Goal: Navigation & Orientation: Find specific page/section

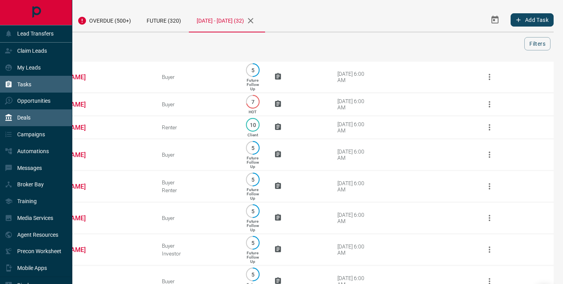
click at [26, 118] on p "Deals" at bounding box center [23, 118] width 13 height 6
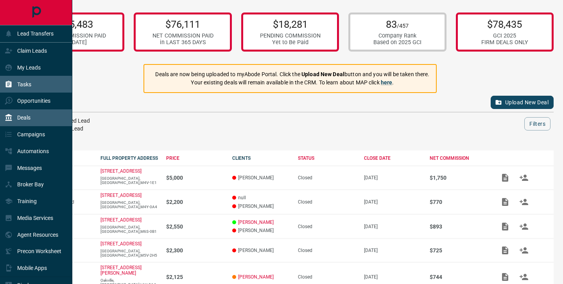
click at [26, 81] on p "Tasks" at bounding box center [24, 84] width 14 height 6
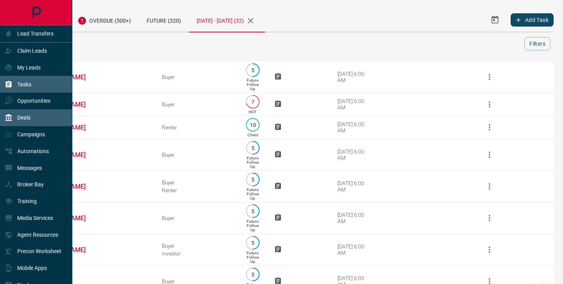
click at [22, 115] on p "Deals" at bounding box center [23, 118] width 13 height 6
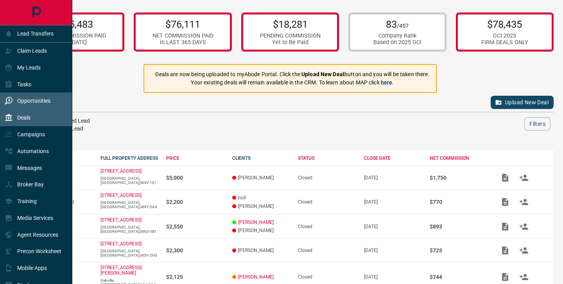
click at [23, 103] on p "Opportunities" at bounding box center [33, 101] width 33 height 6
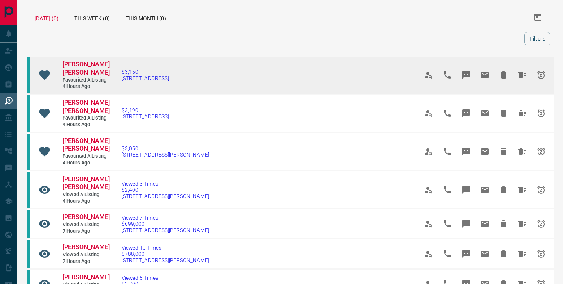
click at [82, 63] on span "[PERSON_NAME] [PERSON_NAME]" at bounding box center [86, 69] width 47 height 16
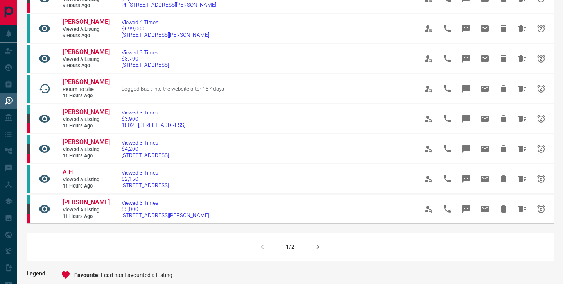
scroll to position [468, 0]
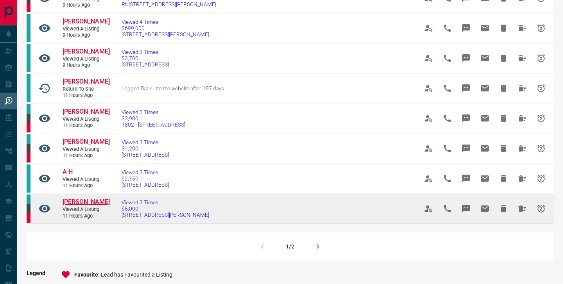
click at [72, 198] on span "[PERSON_NAME]" at bounding box center [86, 201] width 47 height 7
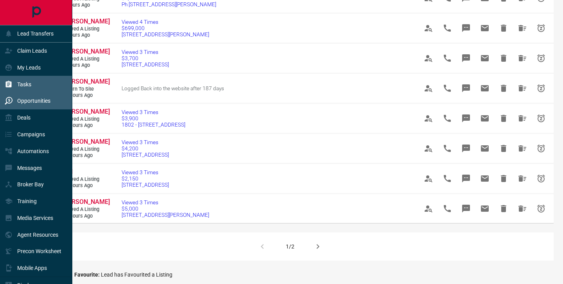
click at [25, 86] on p "Tasks" at bounding box center [24, 84] width 14 height 6
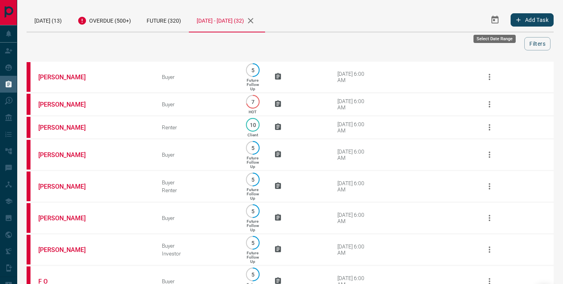
click at [495, 21] on icon "Select Date Range" at bounding box center [495, 19] width 9 height 9
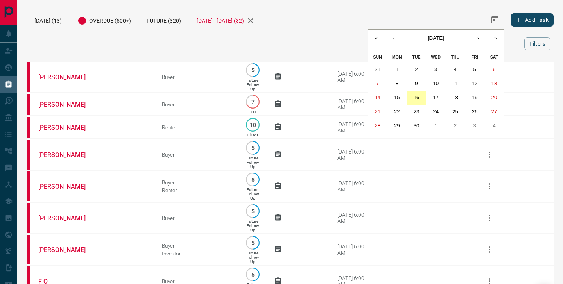
click at [416, 98] on abbr "16" at bounding box center [417, 98] width 6 height 6
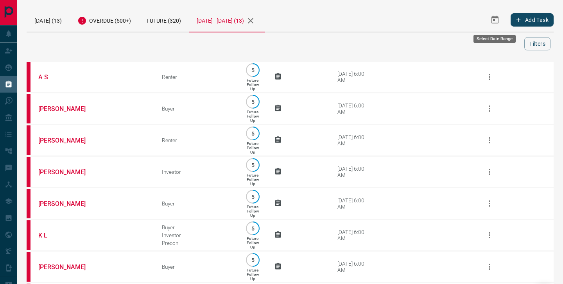
click at [491, 28] on button "Select Date Range" at bounding box center [495, 20] width 19 height 19
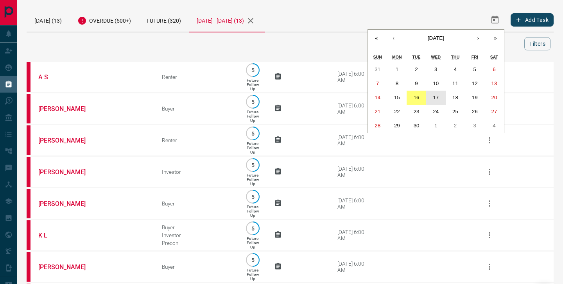
click at [439, 96] on abbr "17" at bounding box center [436, 98] width 6 height 6
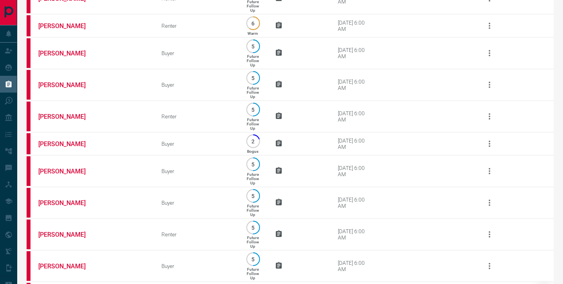
scroll to position [896, 0]
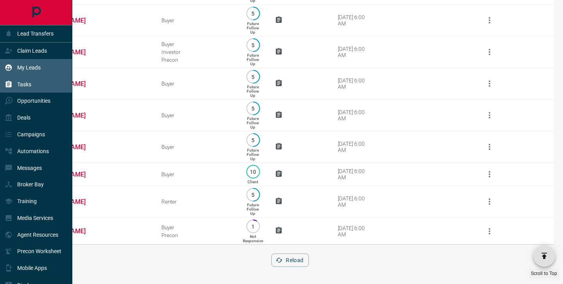
click at [19, 68] on p "My Leads" at bounding box center [28, 68] width 23 height 6
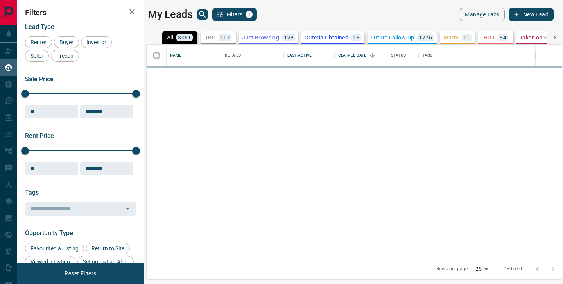
scroll to position [214, 416]
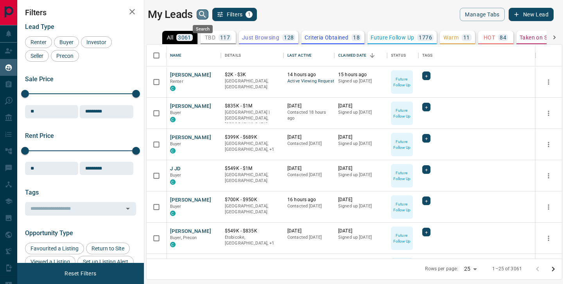
click at [205, 17] on icon "search button" at bounding box center [202, 14] width 9 height 9
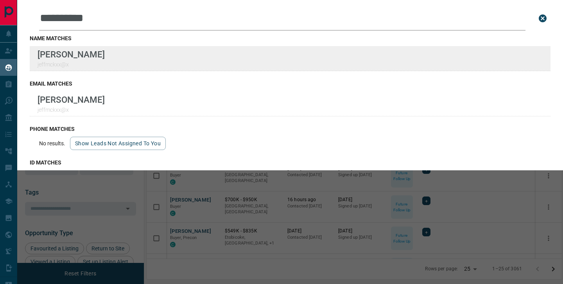
type input "**********"
click at [0, 0] on div "**********" at bounding box center [281, 137] width 563 height 275
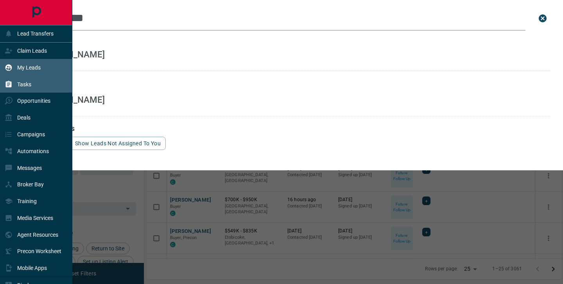
click at [7, 83] on icon at bounding box center [9, 84] width 6 height 7
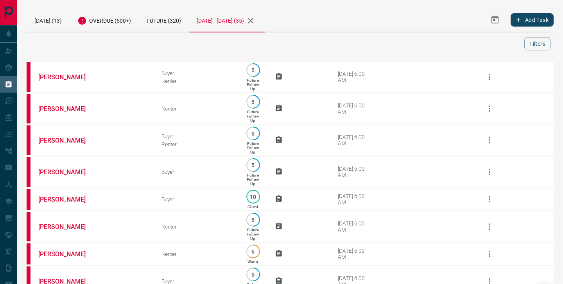
click at [495, 23] on icon "Select Date Range" at bounding box center [495, 20] width 7 height 8
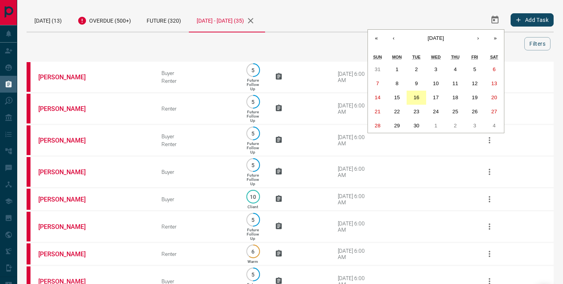
click at [415, 96] on abbr "16" at bounding box center [417, 98] width 6 height 6
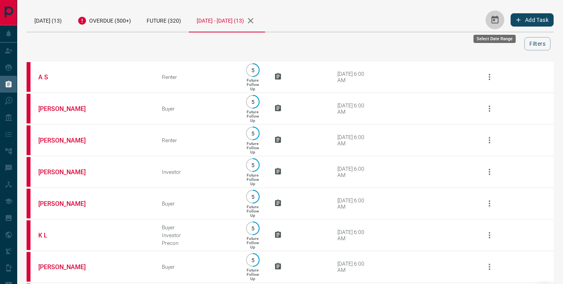
click at [495, 22] on icon "Select Date Range" at bounding box center [495, 19] width 9 height 9
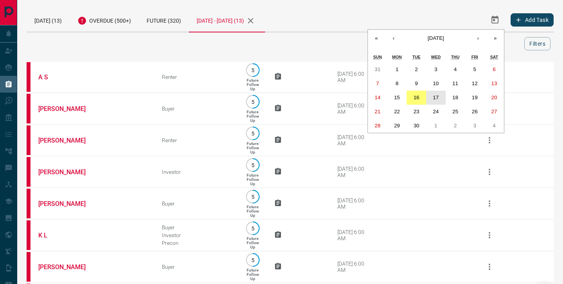
click at [434, 97] on abbr "17" at bounding box center [436, 98] width 6 height 6
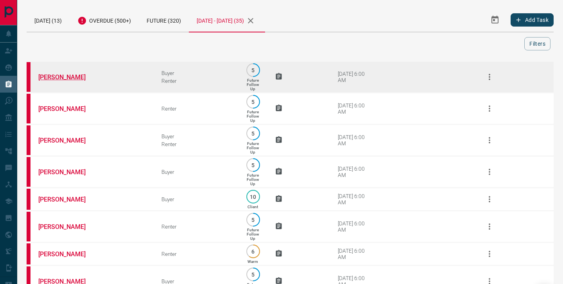
click at [58, 79] on link "[PERSON_NAME]" at bounding box center [67, 77] width 59 height 7
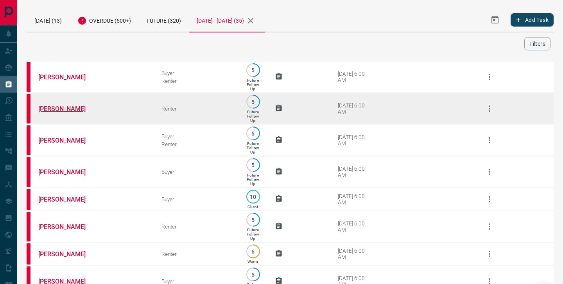
click at [61, 108] on link "[PERSON_NAME]" at bounding box center [67, 108] width 59 height 7
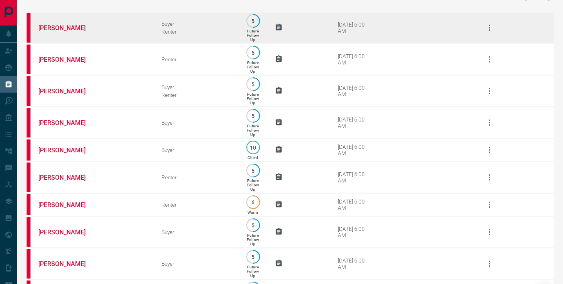
scroll to position [50, 0]
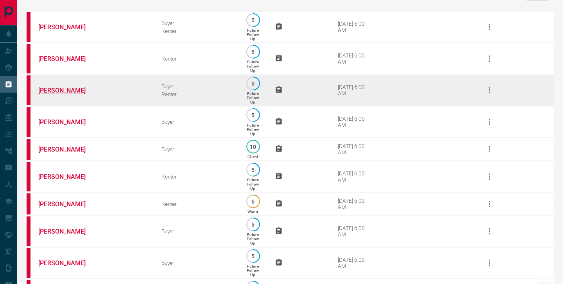
click at [60, 94] on link "[PERSON_NAME]" at bounding box center [67, 90] width 59 height 7
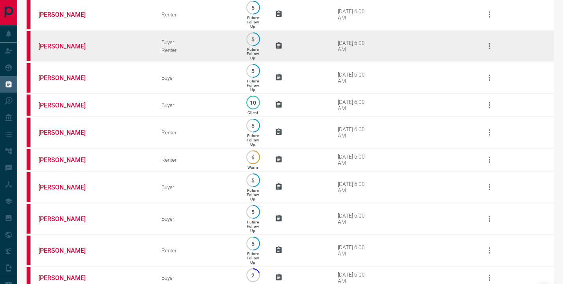
scroll to position [95, 0]
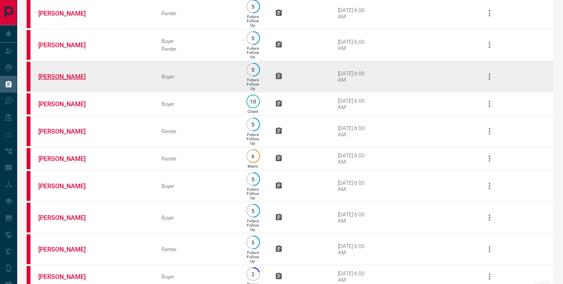
click at [63, 81] on link "[PERSON_NAME]" at bounding box center [67, 76] width 59 height 7
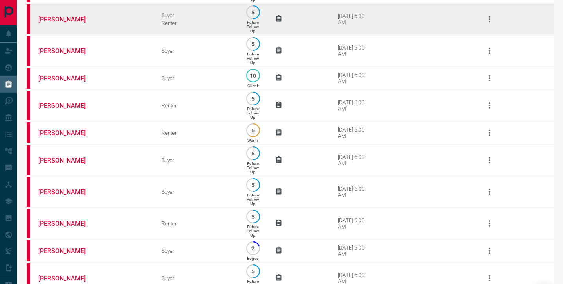
scroll to position [123, 0]
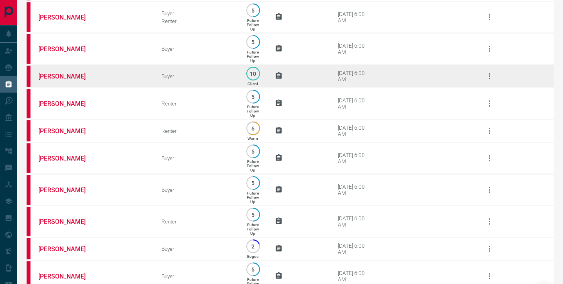
click at [61, 80] on link "[PERSON_NAME]" at bounding box center [67, 76] width 59 height 7
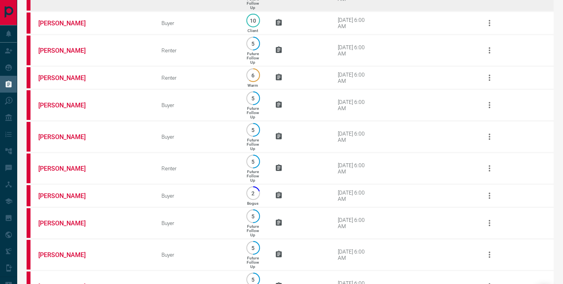
scroll to position [177, 0]
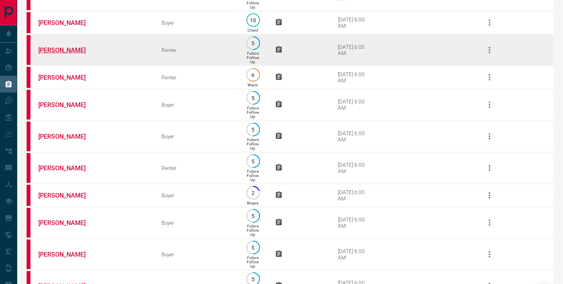
click at [60, 54] on link "[PERSON_NAME]" at bounding box center [67, 50] width 59 height 7
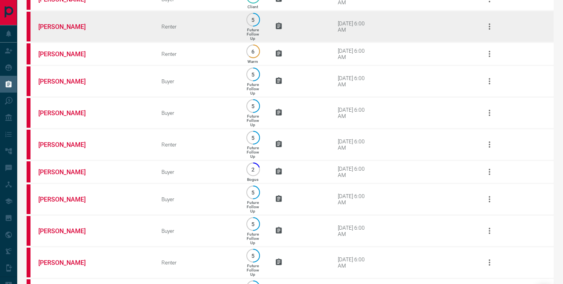
scroll to position [208, 0]
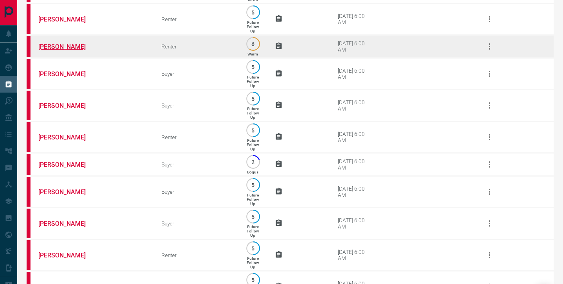
click at [66, 50] on link "[PERSON_NAME]" at bounding box center [67, 46] width 59 height 7
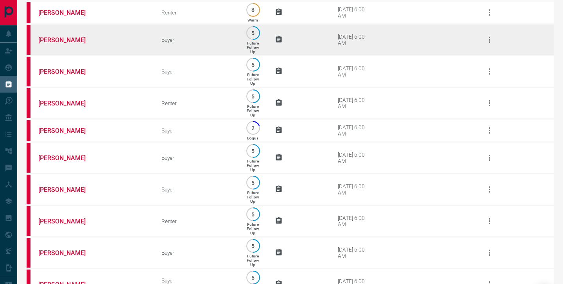
scroll to position [253, 0]
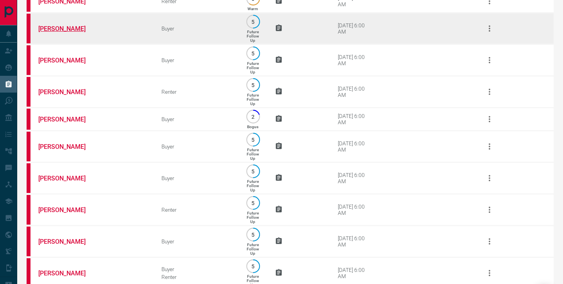
click at [60, 32] on link "[PERSON_NAME]" at bounding box center [67, 28] width 59 height 7
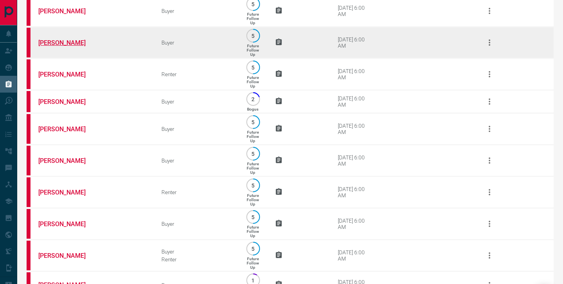
scroll to position [274, 0]
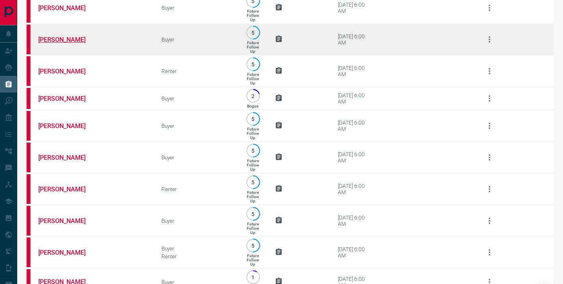
click at [60, 43] on link "[PERSON_NAME]" at bounding box center [67, 39] width 59 height 7
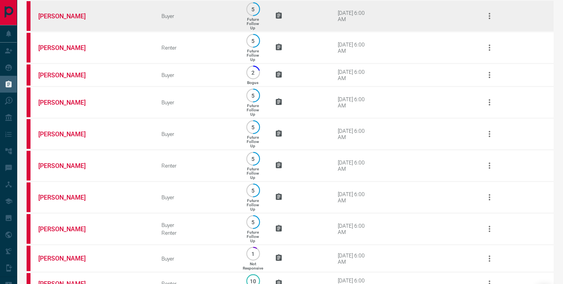
scroll to position [302, 0]
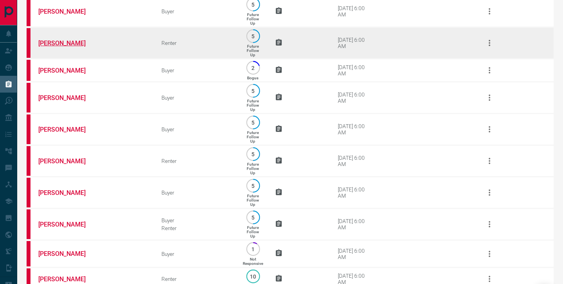
click at [62, 47] on link "[PERSON_NAME]" at bounding box center [67, 43] width 59 height 7
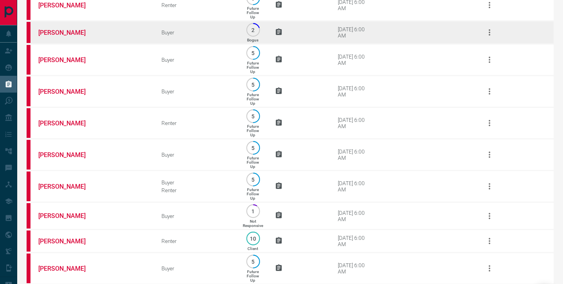
scroll to position [342, 0]
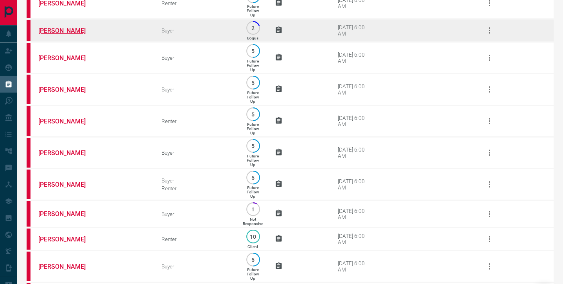
click at [66, 34] on link "[PERSON_NAME]" at bounding box center [67, 30] width 59 height 7
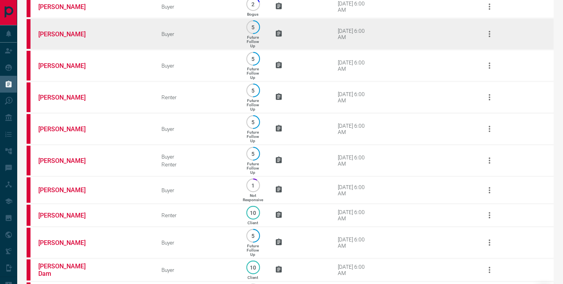
scroll to position [374, 0]
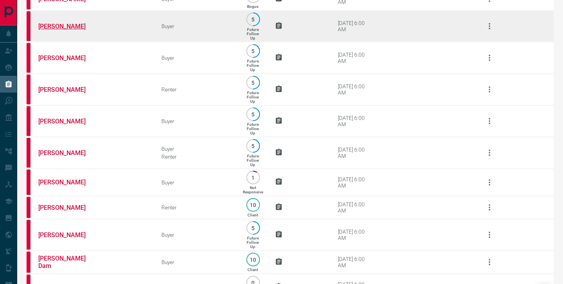
click at [58, 30] on link "[PERSON_NAME]" at bounding box center [67, 26] width 59 height 7
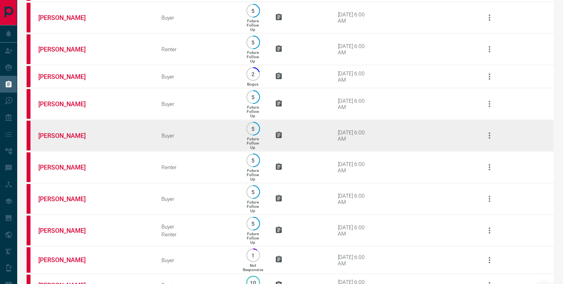
scroll to position [320, 0]
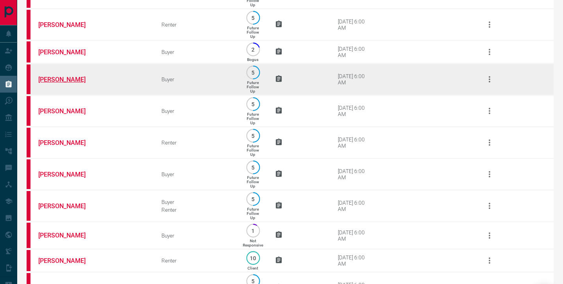
click at [58, 83] on link "[PERSON_NAME]" at bounding box center [67, 79] width 59 height 7
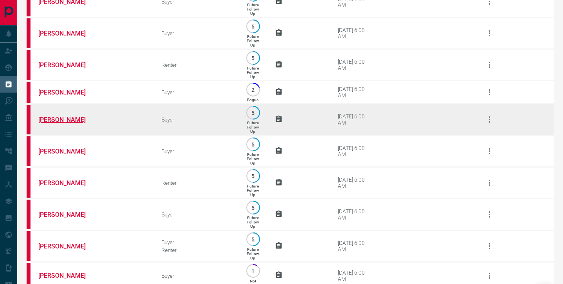
scroll to position [256, 0]
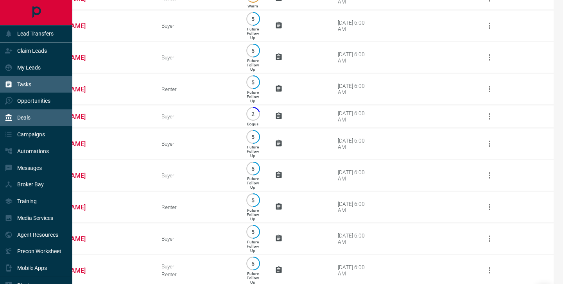
click at [18, 117] on p "Deals" at bounding box center [23, 118] width 13 height 6
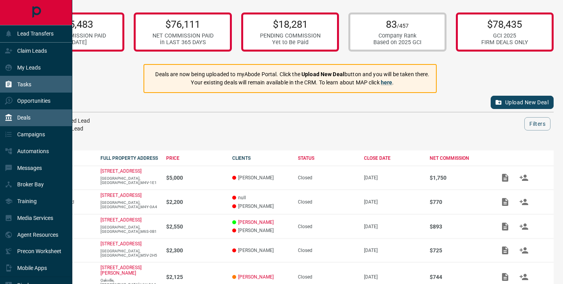
click at [14, 83] on div "Tasks" at bounding box center [18, 84] width 27 height 13
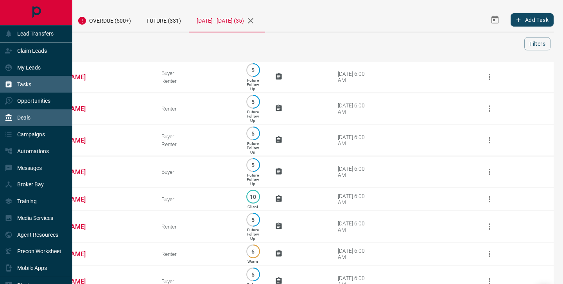
click at [27, 117] on p "Deals" at bounding box center [23, 118] width 13 height 6
